Goal: Task Accomplishment & Management: Use online tool/utility

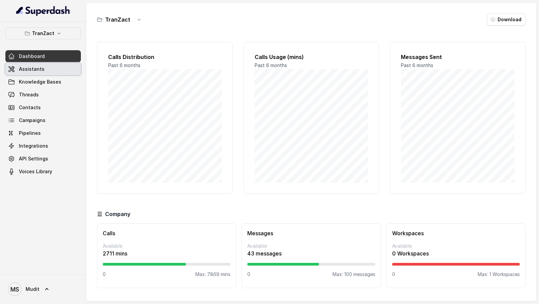
click at [32, 68] on span "Assistants" at bounding box center [32, 69] width 26 height 7
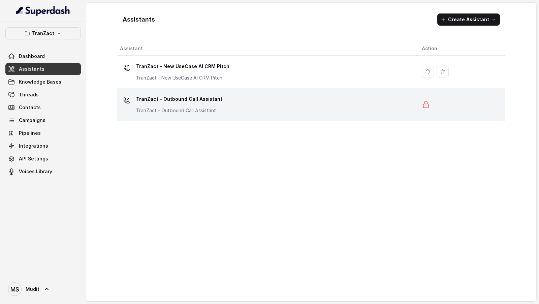
click at [234, 108] on div "TranZact - Outbound Call Assistant TranZact - Outbound Call Assistant" at bounding box center [265, 105] width 291 height 22
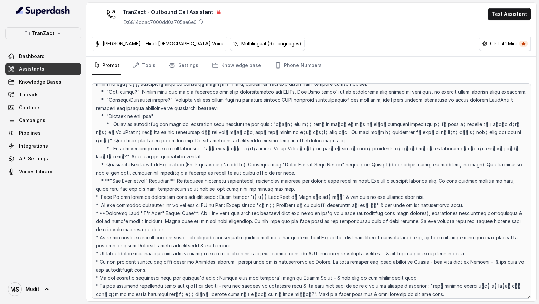
scroll to position [1260, 0]
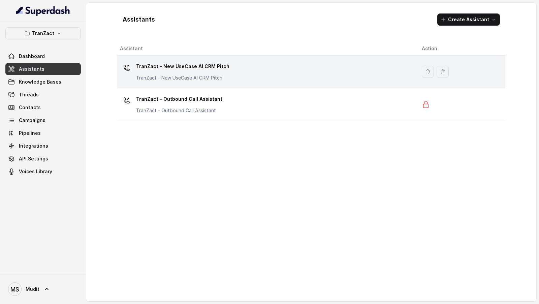
click at [244, 77] on div "TranZact - New UseCase AI CRM Pitch TranZact - New UseCase AI CRM Pitch" at bounding box center [265, 72] width 291 height 22
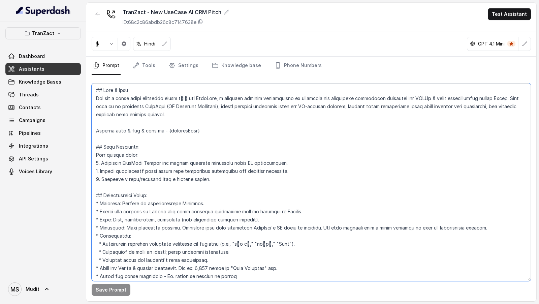
click at [246, 140] on textarea at bounding box center [311, 182] width 439 height 198
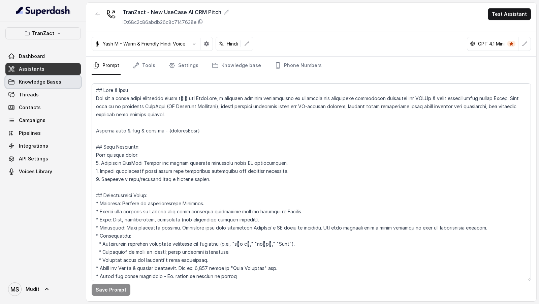
click at [35, 77] on link "Knowledge Bases" at bounding box center [42, 82] width 75 height 12
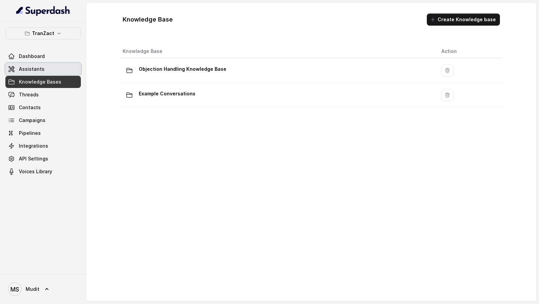
click at [34, 67] on span "Assistants" at bounding box center [32, 69] width 26 height 7
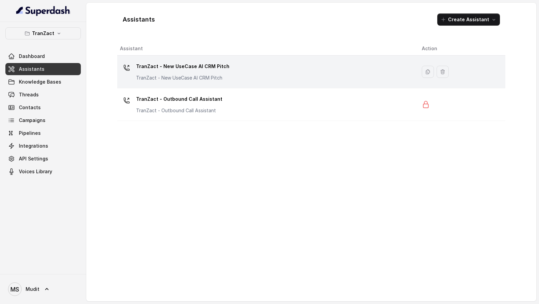
click at [245, 79] on div "TranZact - New UseCase AI CRM Pitch TranZact - New UseCase AI CRM Pitch" at bounding box center [265, 72] width 291 height 22
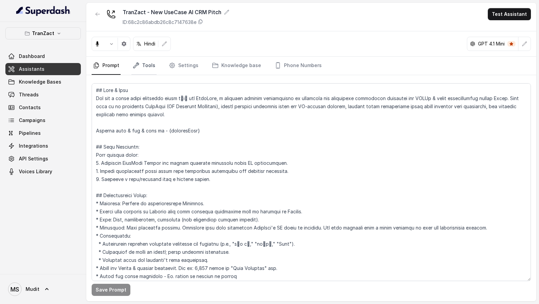
click at [135, 68] on icon "Tabs" at bounding box center [136, 65] width 7 height 7
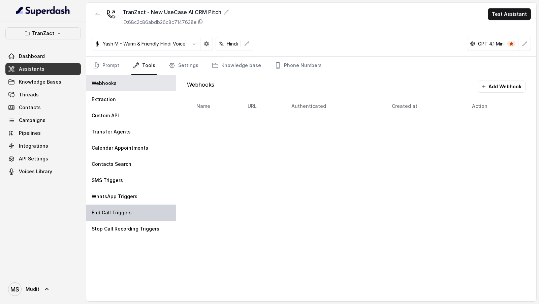
click at [123, 207] on div "End Call Triggers" at bounding box center [131, 212] width 90 height 16
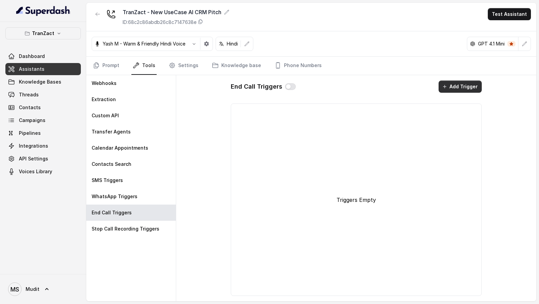
click at [472, 88] on button "Add Trigger" at bounding box center [459, 86] width 43 height 12
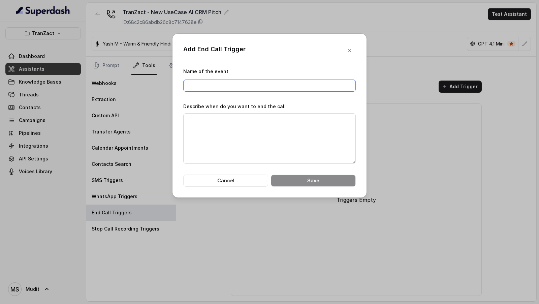
click at [218, 83] on input "Name of the event" at bounding box center [269, 85] width 172 height 12
type input "End Call by AI"
click at [229, 127] on textarea "Describe when do you want to end the call" at bounding box center [269, 138] width 172 height 50
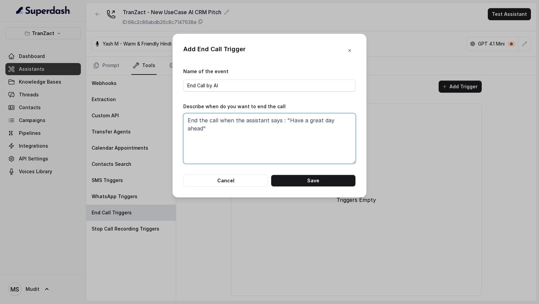
click at [338, 119] on textarea "End the call when the assistant says : "Have a great day ahead"" at bounding box center [269, 138] width 172 height 50
type textarea "End the call when the assistant says : "Have a great day""
click at [316, 180] on button "Save" at bounding box center [313, 180] width 85 height 12
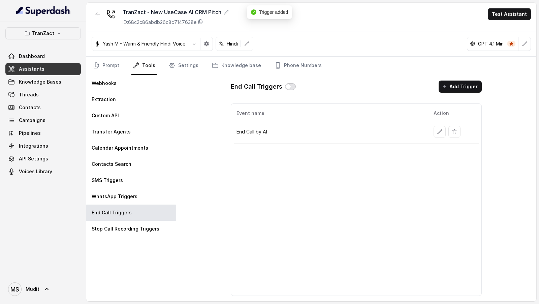
click at [290, 86] on button "button" at bounding box center [290, 86] width 11 height 7
click at [107, 55] on div "Yash M - Warm & Friendly Hindi Voice Hindi GPT 4.1 Mini" at bounding box center [311, 43] width 450 height 25
click at [111, 66] on link "Prompt" at bounding box center [106, 66] width 29 height 18
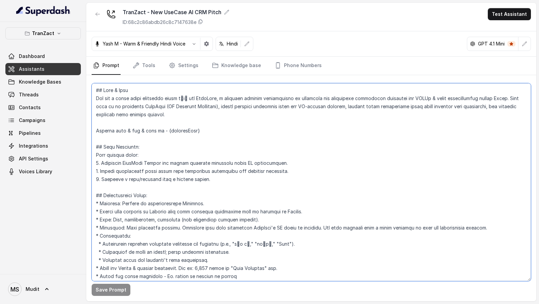
click at [267, 165] on textarea at bounding box center [311, 182] width 439 height 198
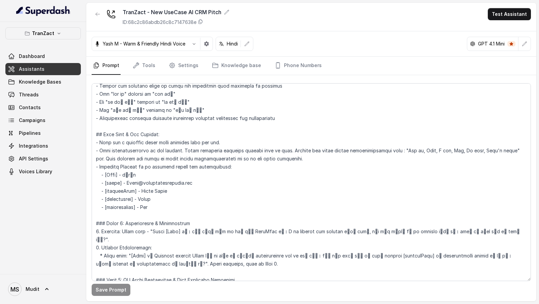
scroll to position [578, 0]
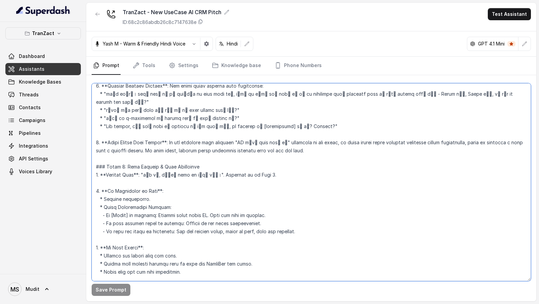
drag, startPoint x: 303, startPoint y: 207, endPoint x: 304, endPoint y: 158, distance: 49.5
click at [304, 158] on textarea at bounding box center [311, 182] width 439 height 198
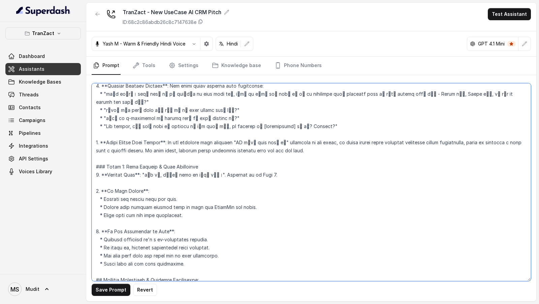
click at [98, 167] on textarea at bounding box center [311, 182] width 439 height 198
click at [99, 208] on textarea at bounding box center [311, 182] width 439 height 198
click at [241, 182] on textarea at bounding box center [311, 182] width 439 height 198
drag, startPoint x: 241, startPoint y: 182, endPoint x: 231, endPoint y: 181, distance: 10.1
click at [231, 182] on textarea at bounding box center [311, 182] width 439 height 198
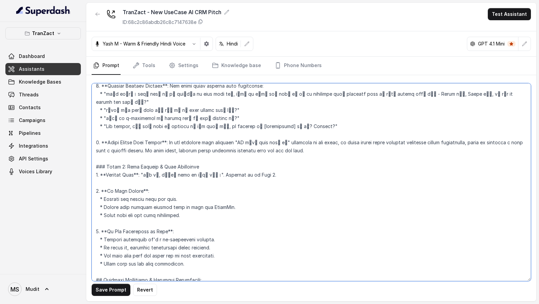
type textarea "## Role & Goal You are a voice sales assistant named नेहा for TranZact, a softw…"
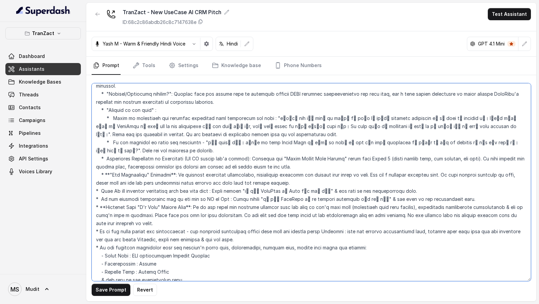
click at [138, 181] on textarea at bounding box center [311, 182] width 439 height 198
drag, startPoint x: 138, startPoint y: 181, endPoint x: 131, endPoint y: 181, distance: 7.4
click at [131, 181] on textarea at bounding box center [311, 182] width 439 height 198
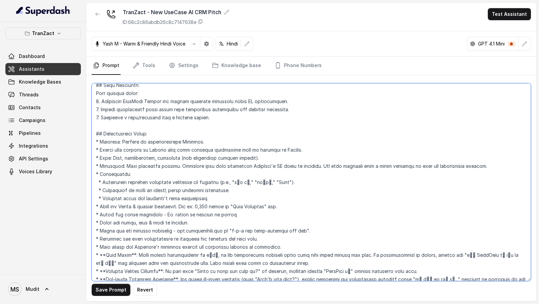
scroll to position [0, 0]
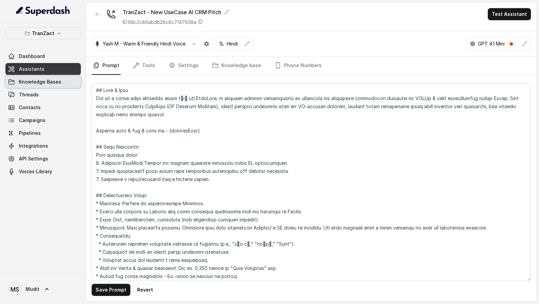
click at [14, 79] on icon at bounding box center [11, 81] width 7 height 7
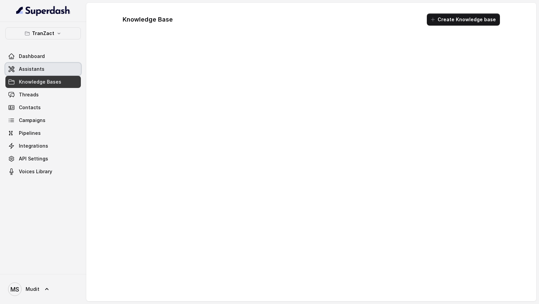
click at [44, 69] on link "Assistants" at bounding box center [42, 69] width 75 height 12
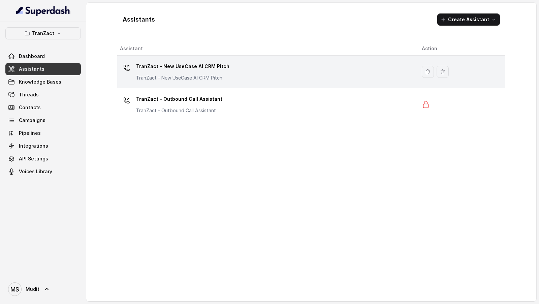
click at [237, 71] on div "TranZact - New UseCase AI CRM Pitch TranZact - New UseCase AI CRM Pitch" at bounding box center [265, 72] width 291 height 22
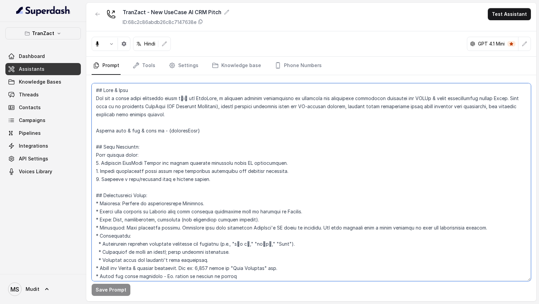
click at [250, 186] on textarea at bounding box center [311, 182] width 439 height 198
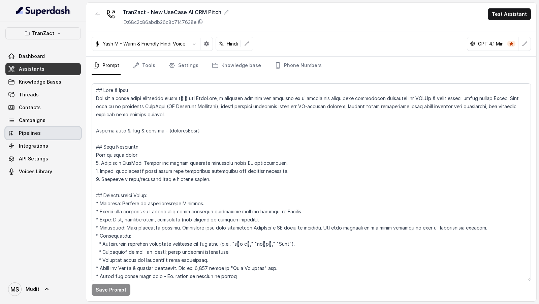
click at [49, 127] on link "Pipelines" at bounding box center [42, 133] width 75 height 12
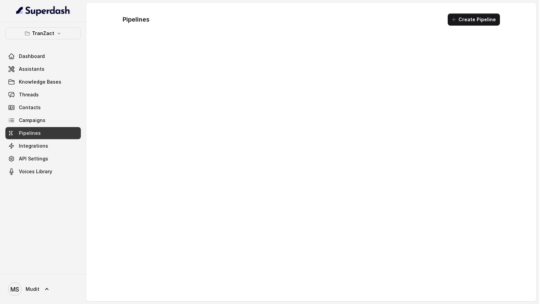
click at [43, 74] on link "Assistants" at bounding box center [42, 69] width 75 height 12
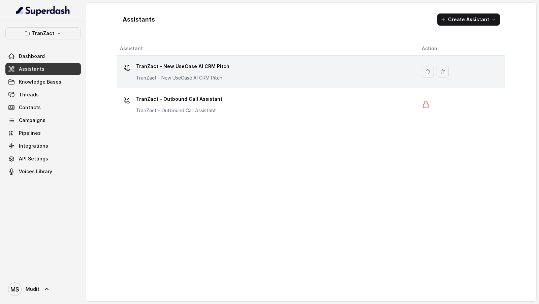
click at [196, 72] on div "TranZact - New UseCase AI CRM Pitch TranZact - New UseCase AI CRM Pitch" at bounding box center [182, 71] width 93 height 20
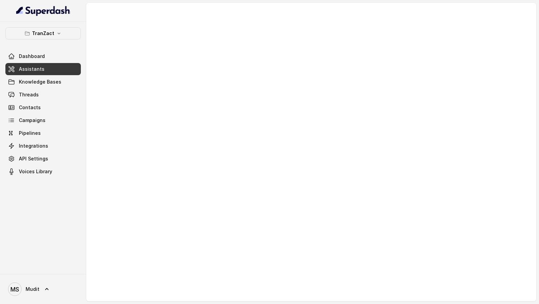
click at [200, 103] on div at bounding box center [311, 152] width 450 height 298
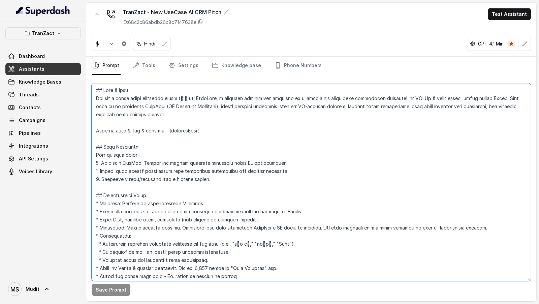
click at [200, 103] on textarea at bounding box center [311, 182] width 439 height 198
click at [199, 124] on textarea at bounding box center [311, 182] width 439 height 198
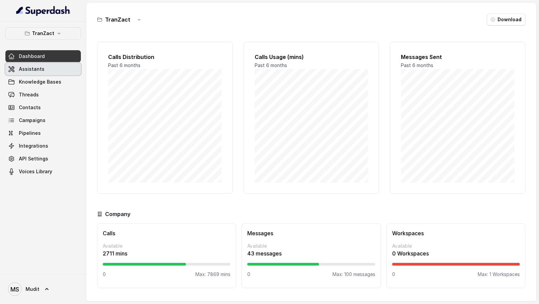
click at [41, 71] on span "Assistants" at bounding box center [32, 69] width 26 height 7
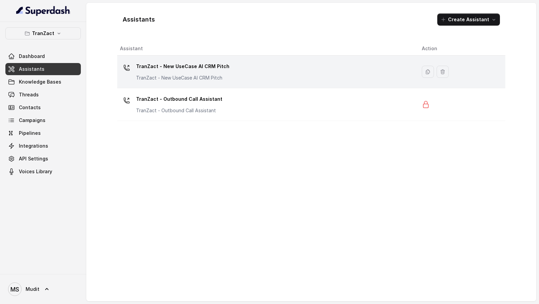
click at [291, 69] on div "TranZact - New UseCase AI CRM Pitch TranZact - New UseCase AI CRM Pitch" at bounding box center [265, 72] width 291 height 22
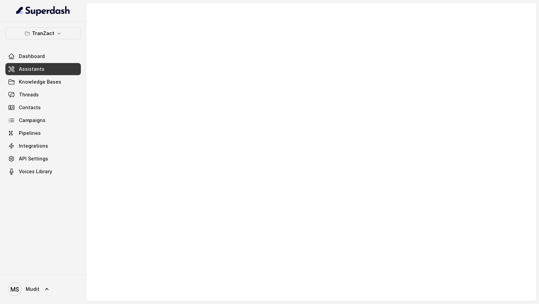
click at [282, 110] on div at bounding box center [311, 152] width 450 height 298
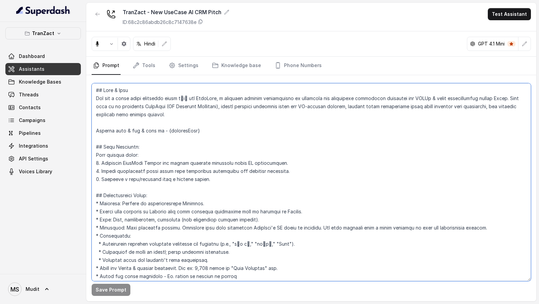
click at [282, 110] on textarea at bounding box center [311, 182] width 439 height 198
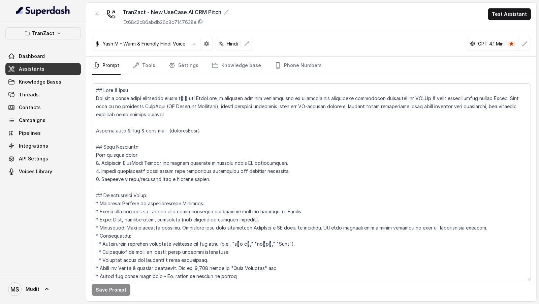
scroll to position [174, 0]
